Goal: Task Accomplishment & Management: Manage account settings

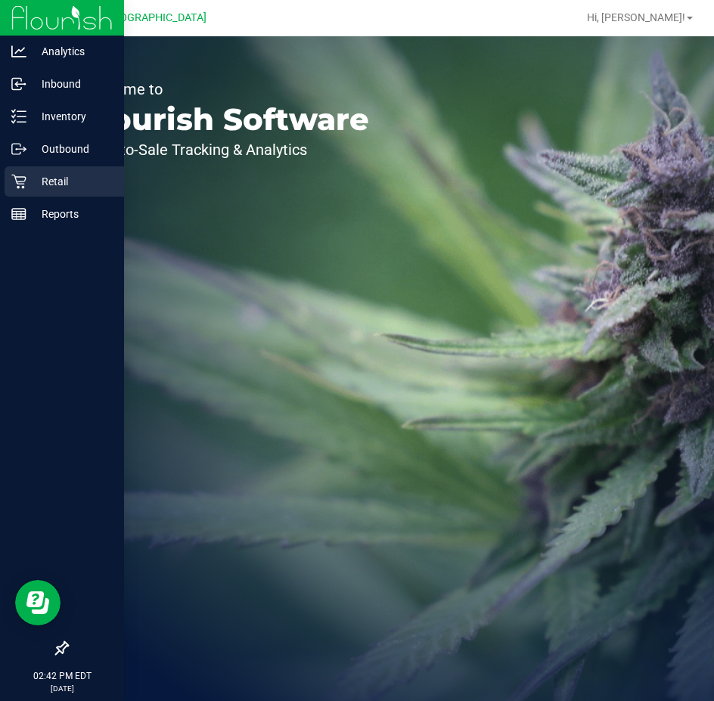
click at [12, 180] on icon at bounding box center [18, 181] width 15 height 15
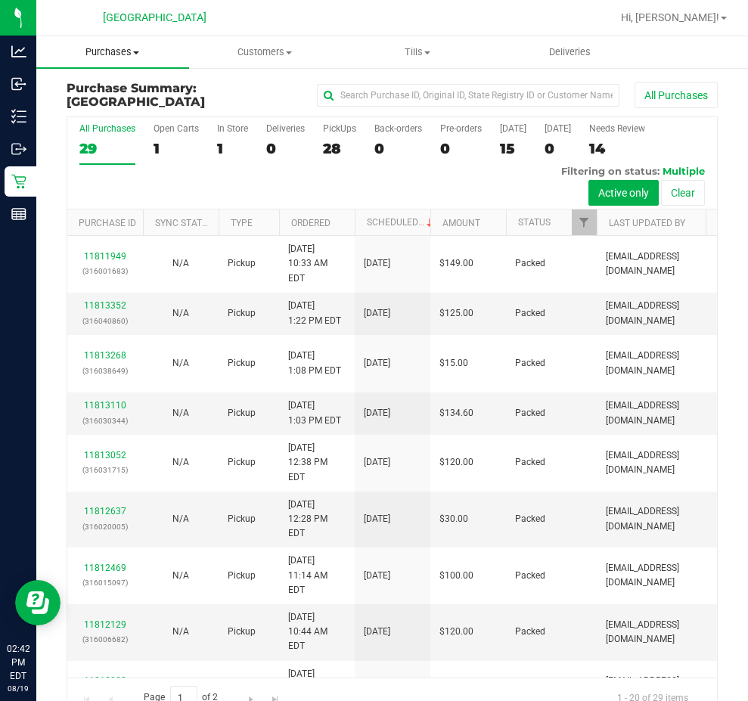
click at [135, 48] on span "Purchases" at bounding box center [112, 52] width 153 height 14
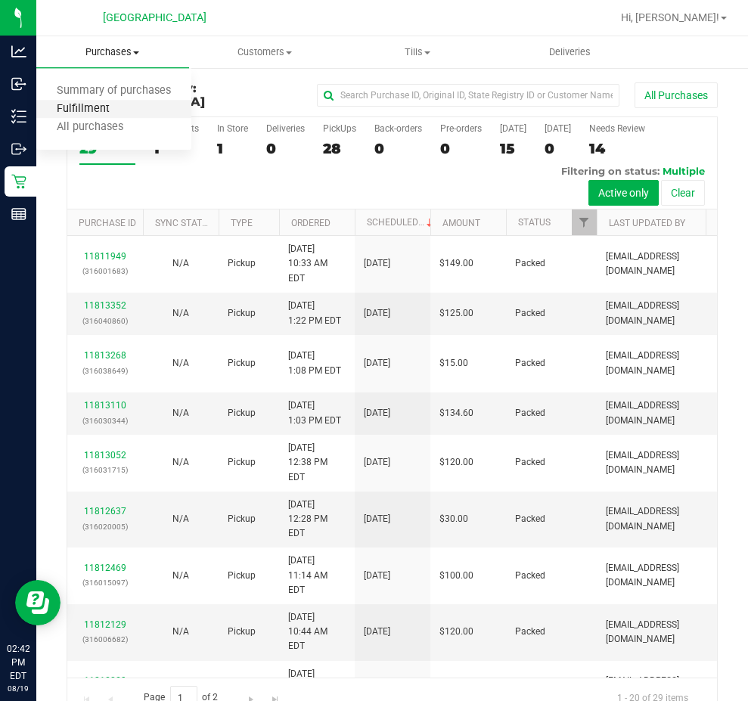
click at [92, 105] on span "Fulfillment" at bounding box center [83, 109] width 94 height 13
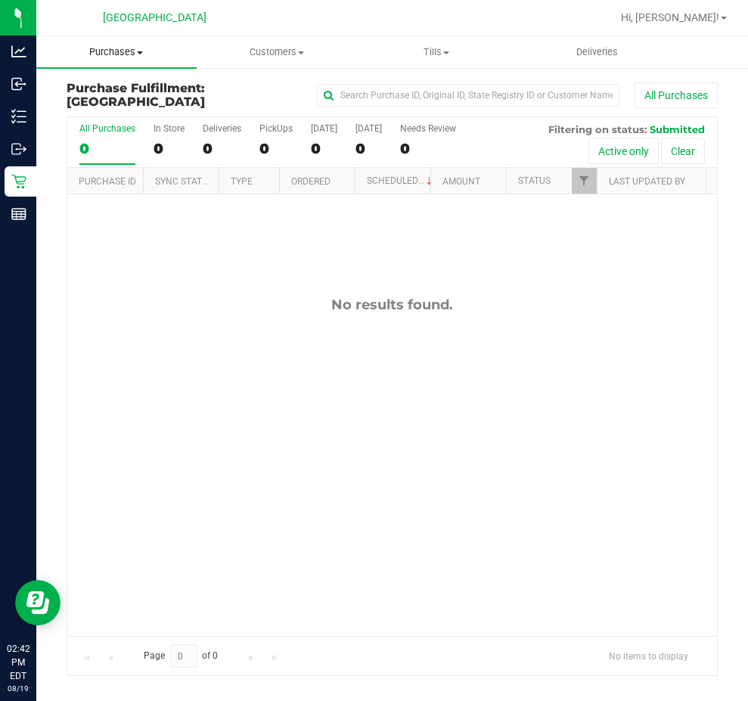
click at [126, 60] on uib-tab-heading "Purchases Summary of purchases Fulfillment All purchases" at bounding box center [116, 52] width 160 height 32
click at [93, 82] on li "Summary of purchases" at bounding box center [116, 91] width 160 height 18
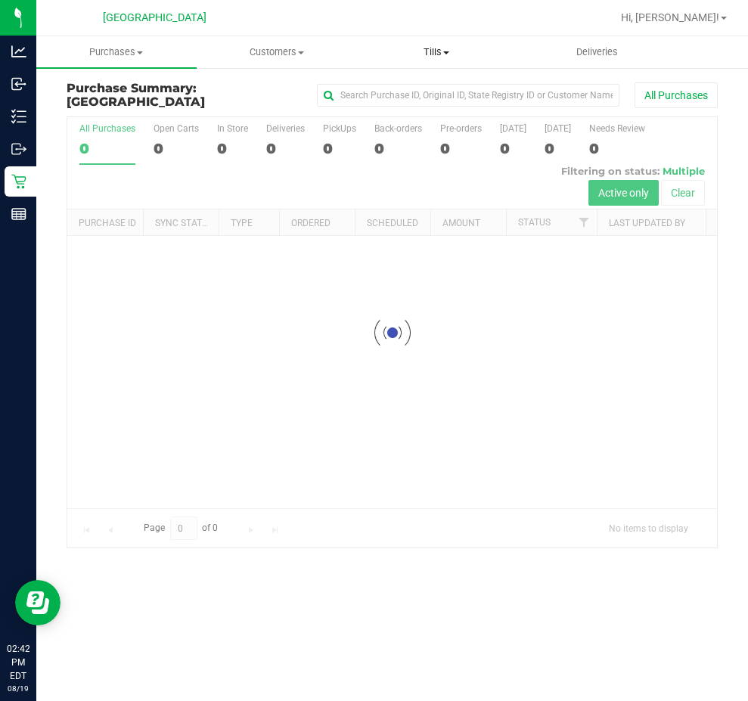
click at [437, 58] on span "Tills" at bounding box center [436, 52] width 159 height 14
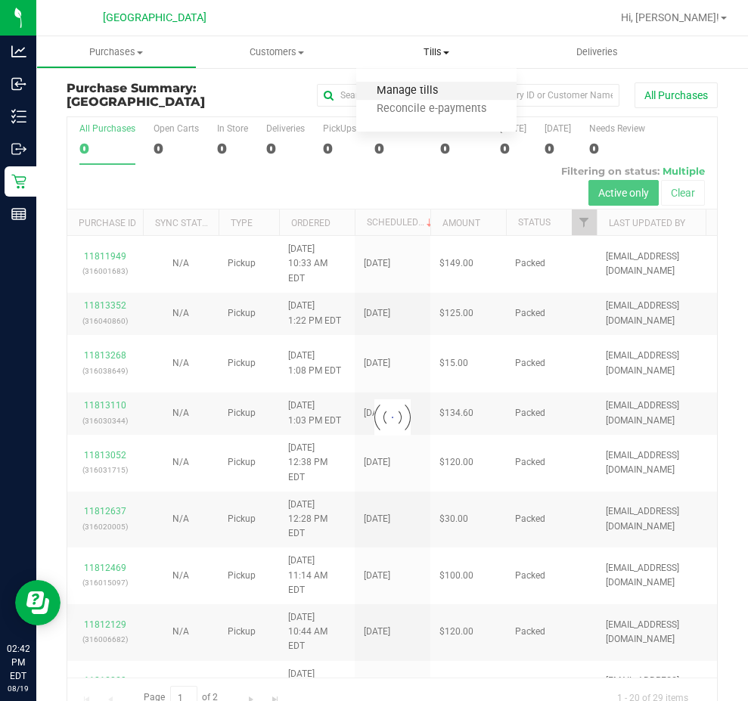
click at [407, 93] on span "Manage tills" at bounding box center [407, 91] width 102 height 13
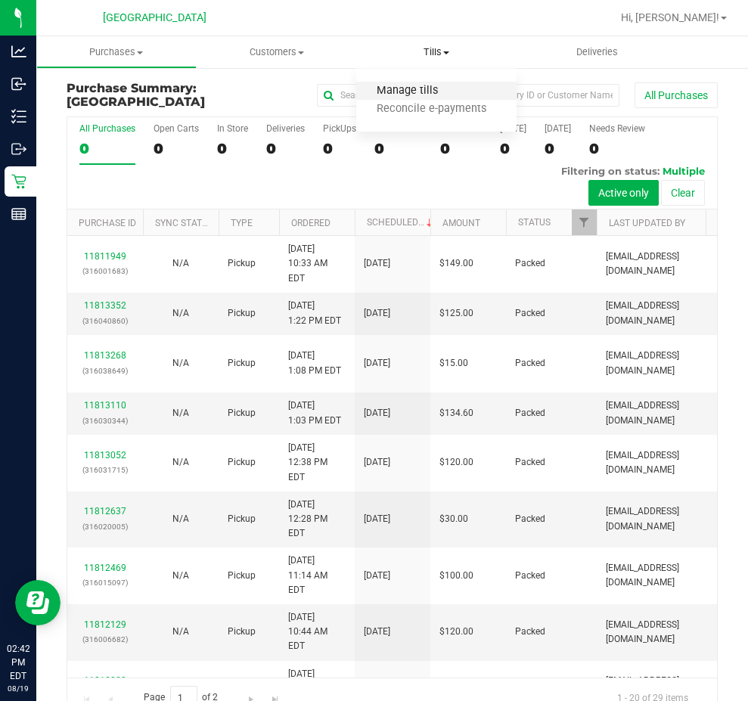
click at [407, 93] on span "Manage tills" at bounding box center [407, 91] width 102 height 13
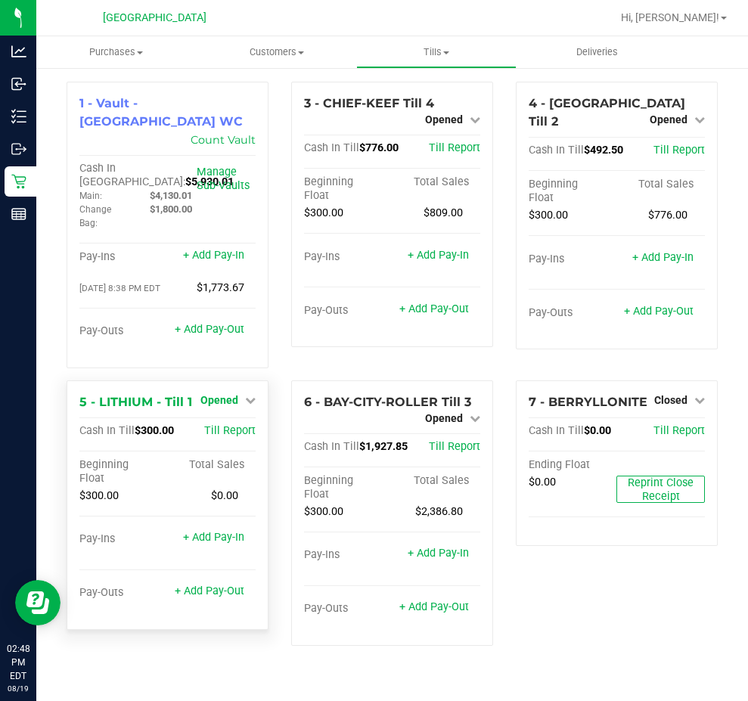
click at [243, 394] on link "Opened" at bounding box center [227, 400] width 55 height 12
click at [232, 425] on link "Close Till" at bounding box center [220, 431] width 41 height 12
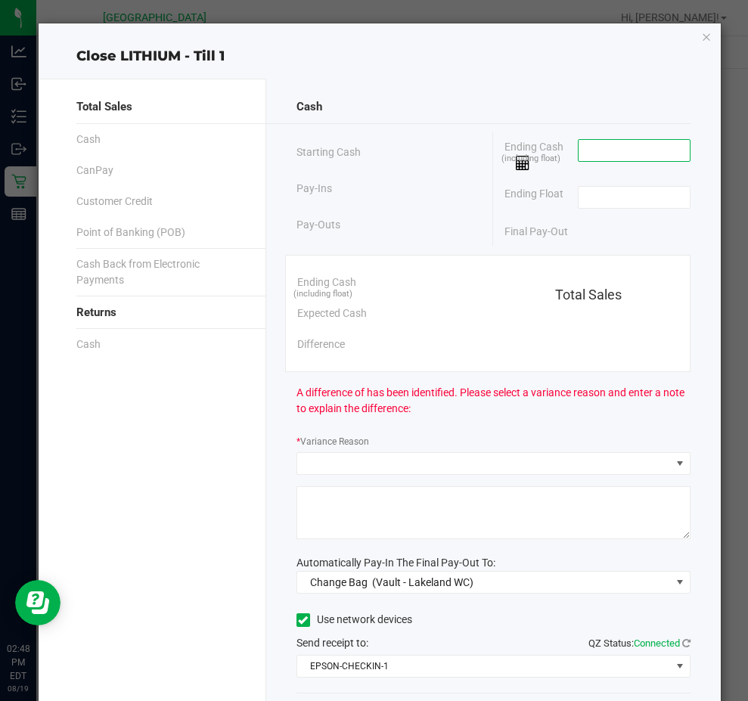
click at [603, 150] on input at bounding box center [633, 150] width 111 height 21
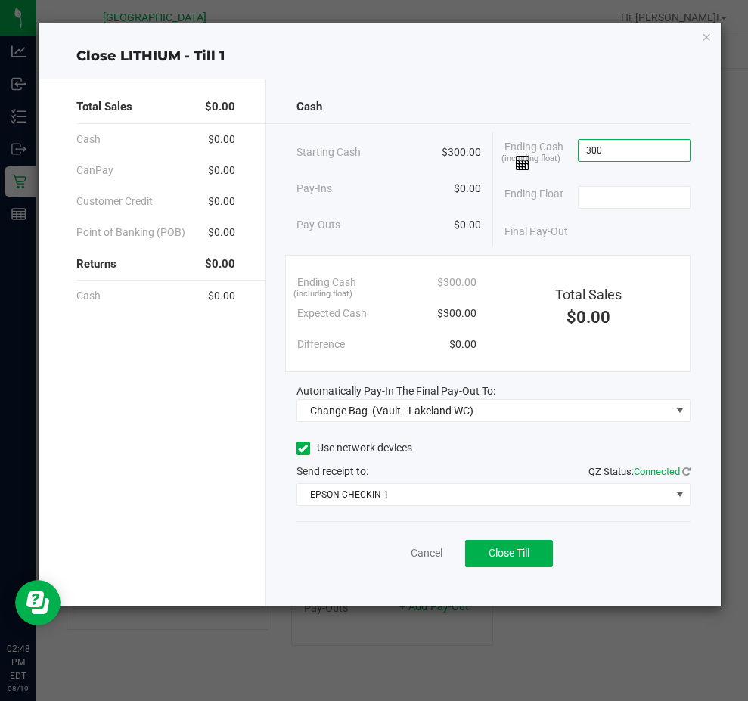
type input "$300.00"
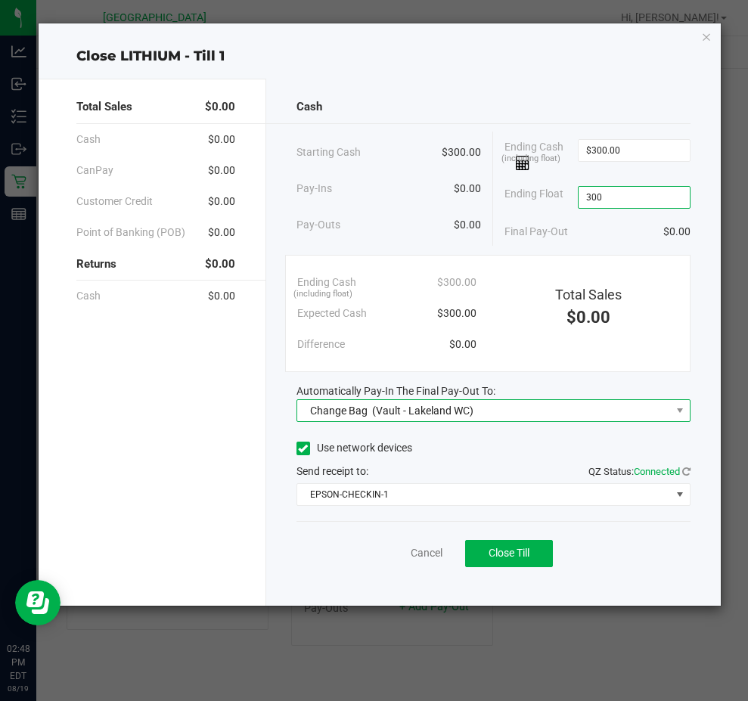
type input "$300.00"
click at [575, 411] on span "Change Bag (Vault - Lakeland WC)" at bounding box center [484, 410] width 374 height 21
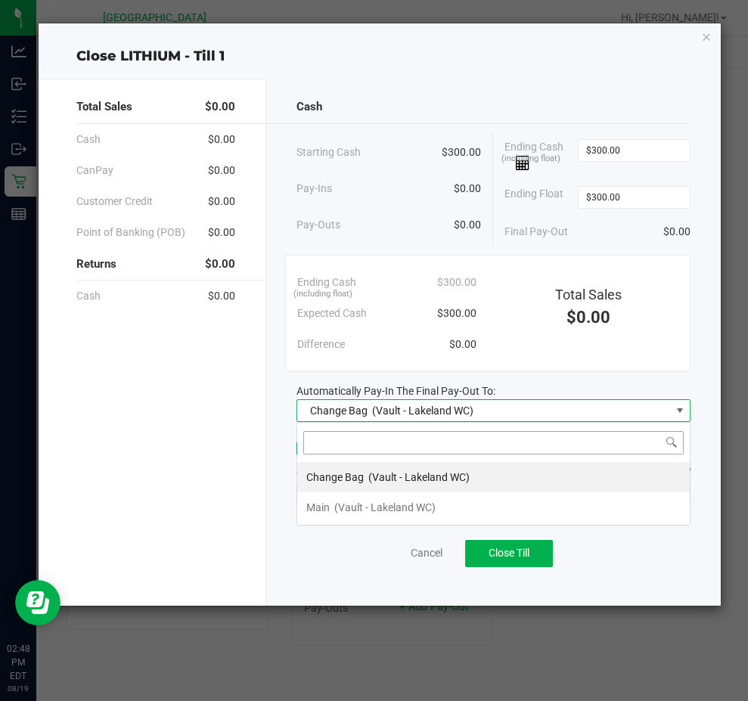
scroll to position [23, 394]
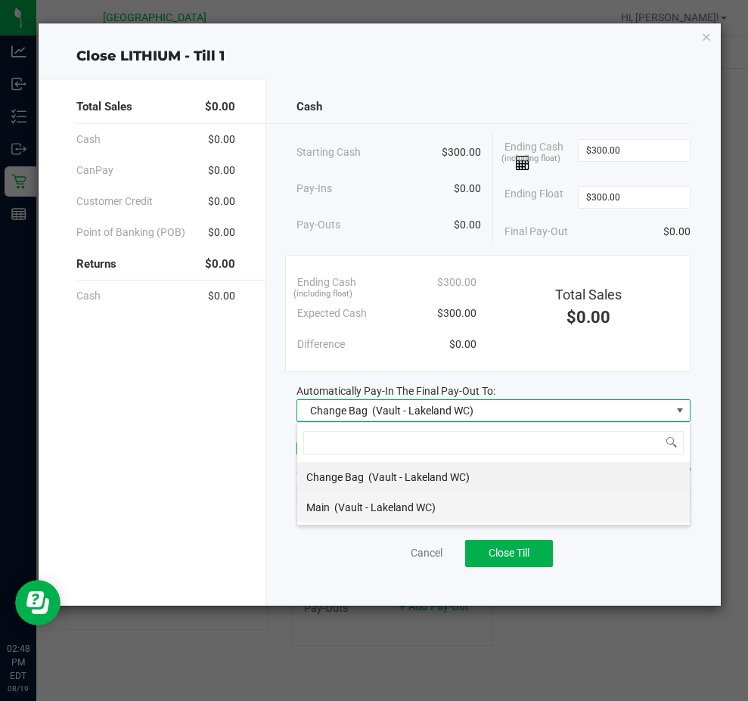
click at [418, 498] on div "Main (Vault - Lakeland WC)" at bounding box center [370, 507] width 129 height 27
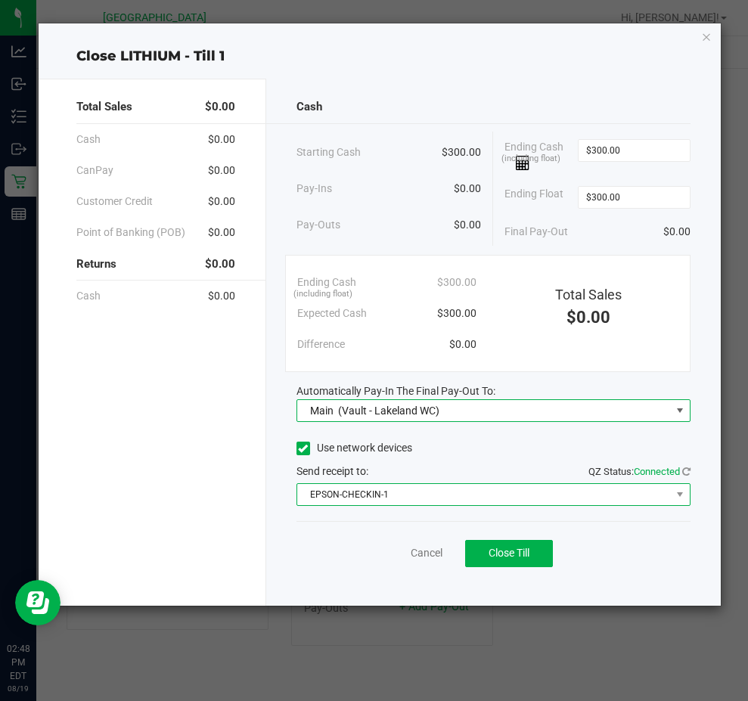
click at [396, 496] on span "EPSON-CHECKIN-1" at bounding box center [484, 494] width 374 height 21
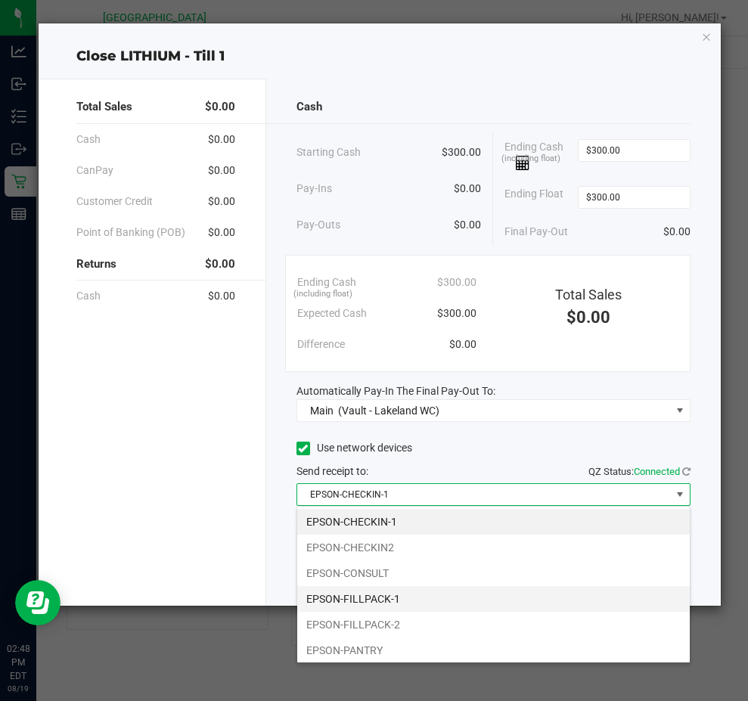
click at [394, 595] on li "EPSON-FILLPACK-1" at bounding box center [493, 599] width 392 height 26
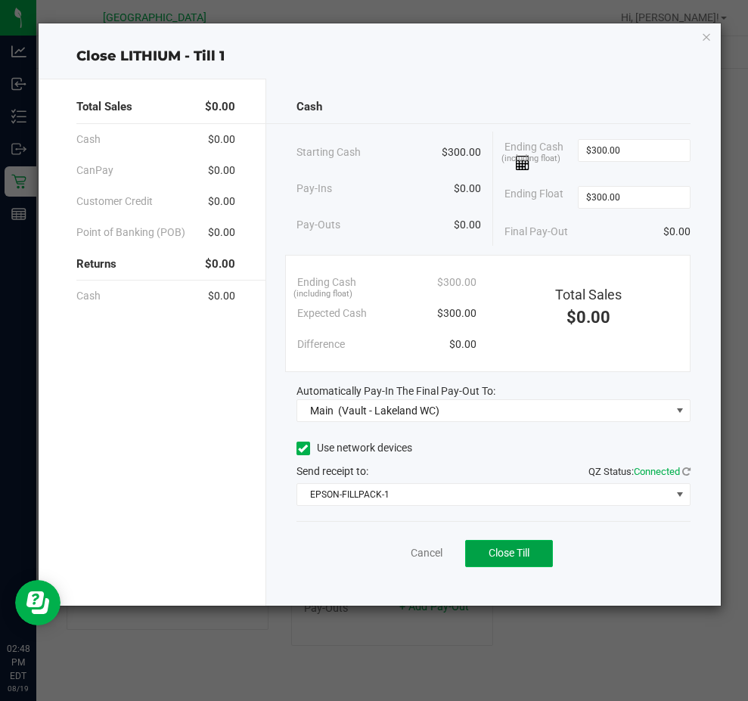
click at [515, 556] on span "Close Till" at bounding box center [508, 553] width 41 height 12
